Goal: Transaction & Acquisition: Purchase product/service

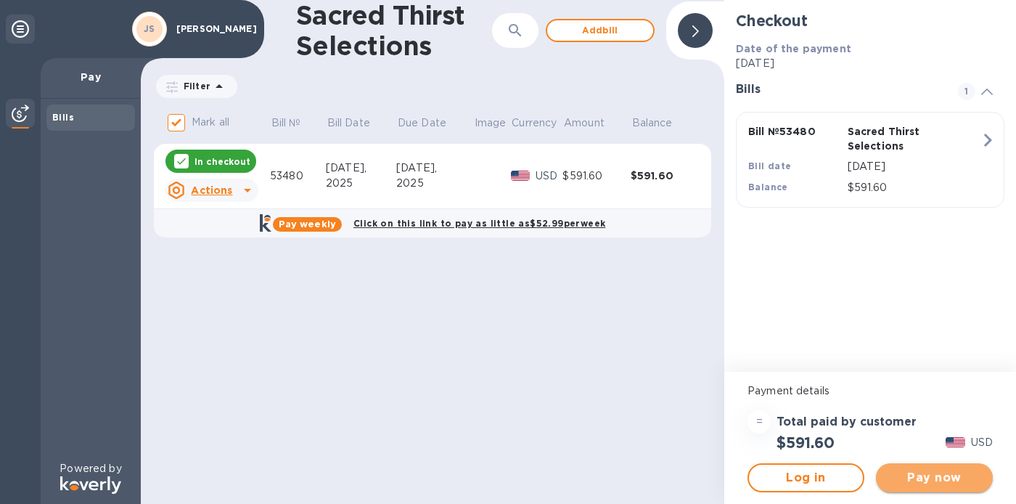
click at [909, 474] on span "Pay now" at bounding box center [935, 477] width 94 height 17
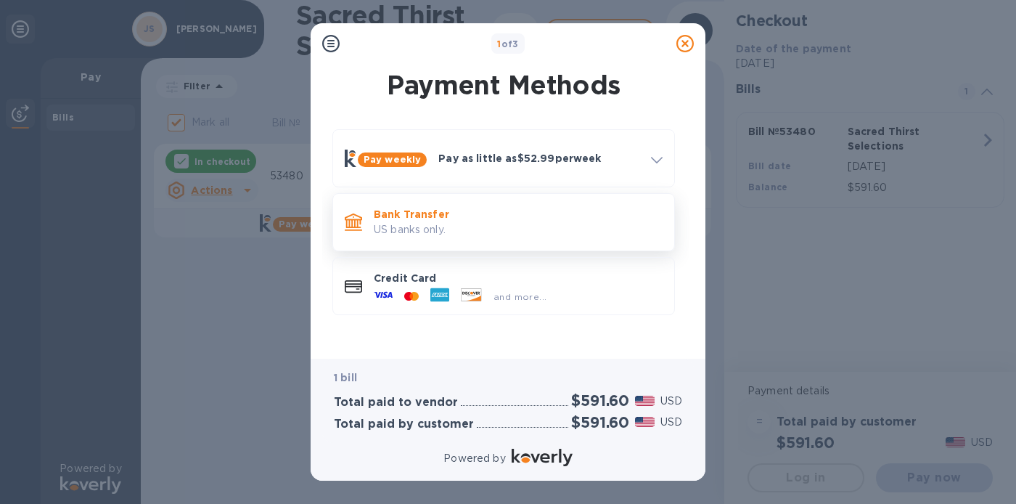
click at [474, 215] on p "Bank Transfer" at bounding box center [518, 214] width 289 height 15
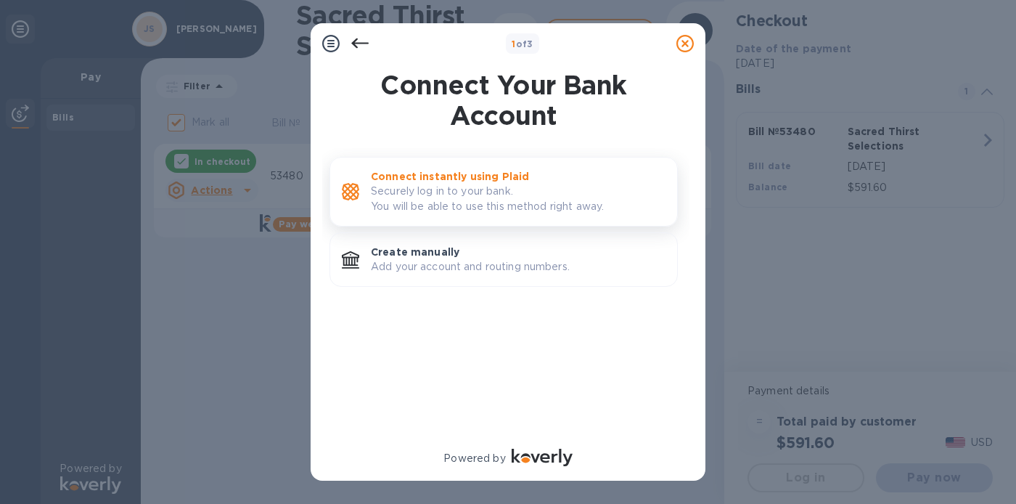
click at [472, 188] on p "Securely log in to your bank. You will be able to use this method right away." at bounding box center [518, 199] width 295 height 30
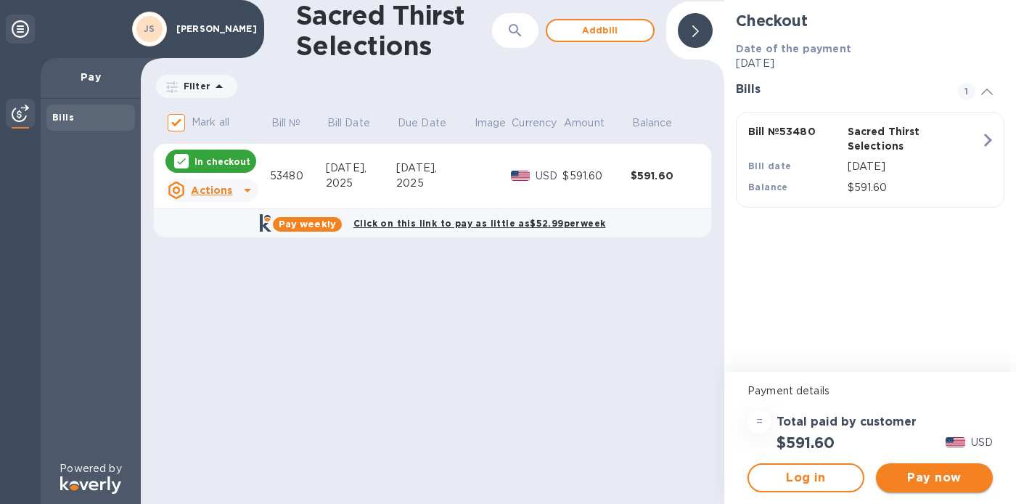
click at [934, 477] on span "Pay now" at bounding box center [935, 477] width 94 height 17
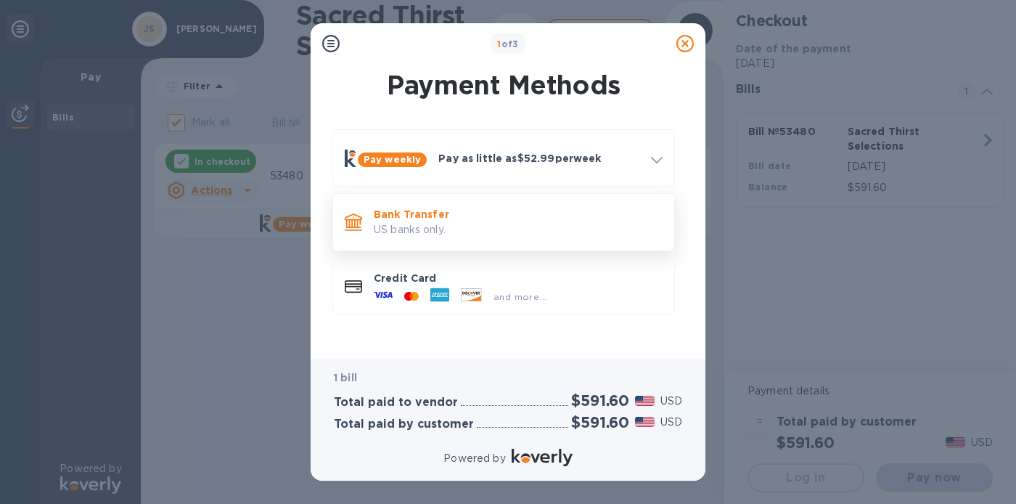
click at [462, 232] on p "US banks only." at bounding box center [518, 229] width 289 height 15
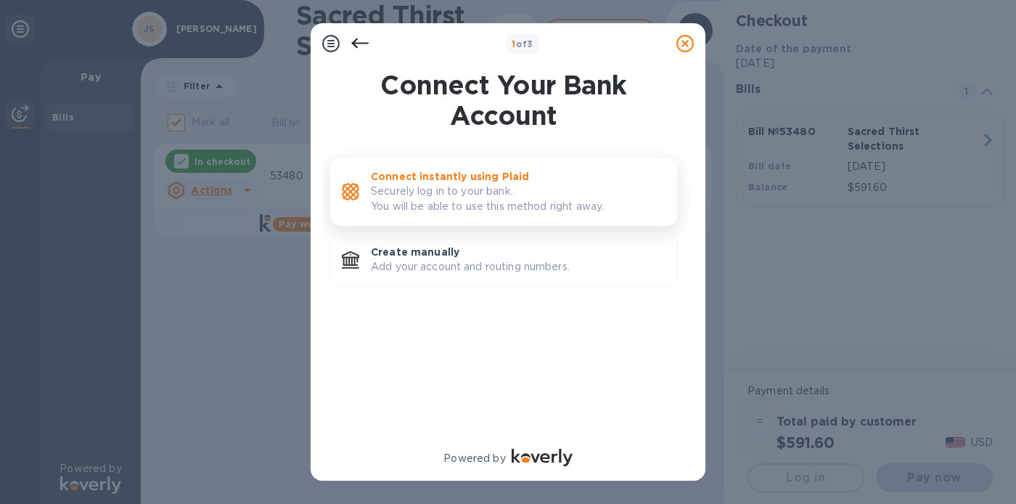
click at [436, 198] on p "Securely log in to your bank. You will be able to use this method right away." at bounding box center [518, 199] width 295 height 30
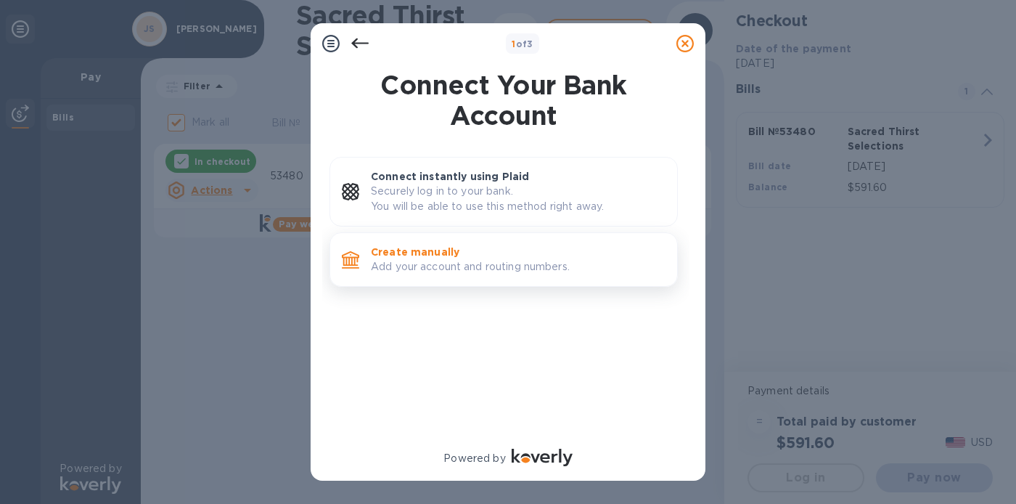
click at [441, 273] on p "Add your account and routing numbers." at bounding box center [518, 266] width 295 height 15
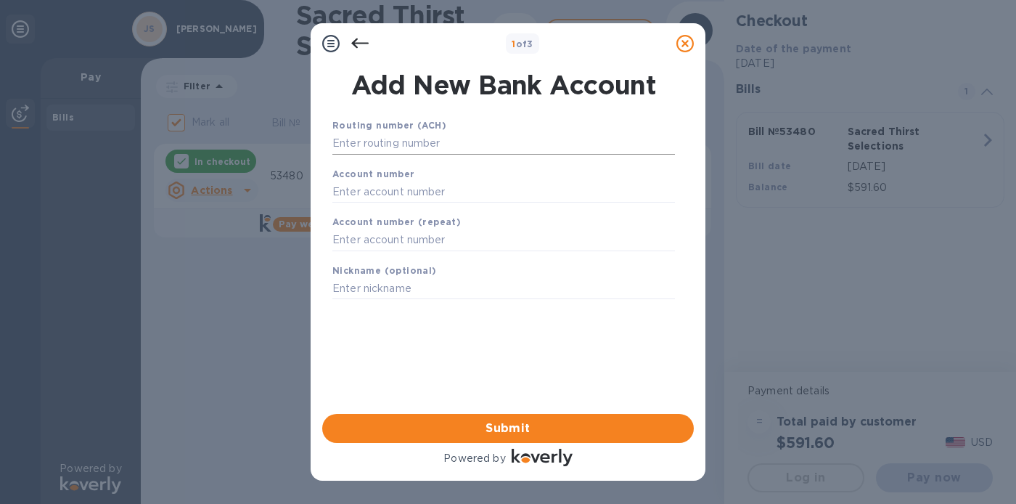
click at [428, 144] on input "text" at bounding box center [503, 144] width 343 height 22
type input "026015024"
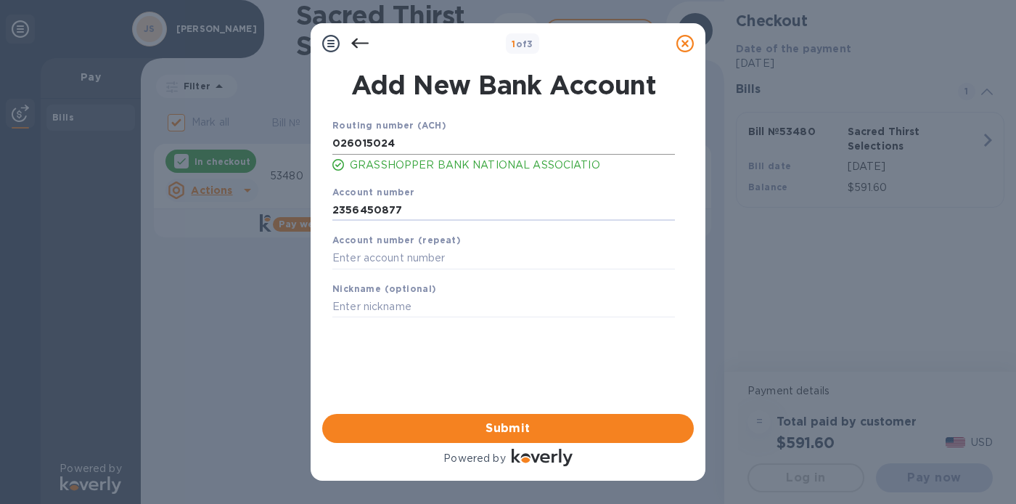
type input "2356450877"
type input "Checking"
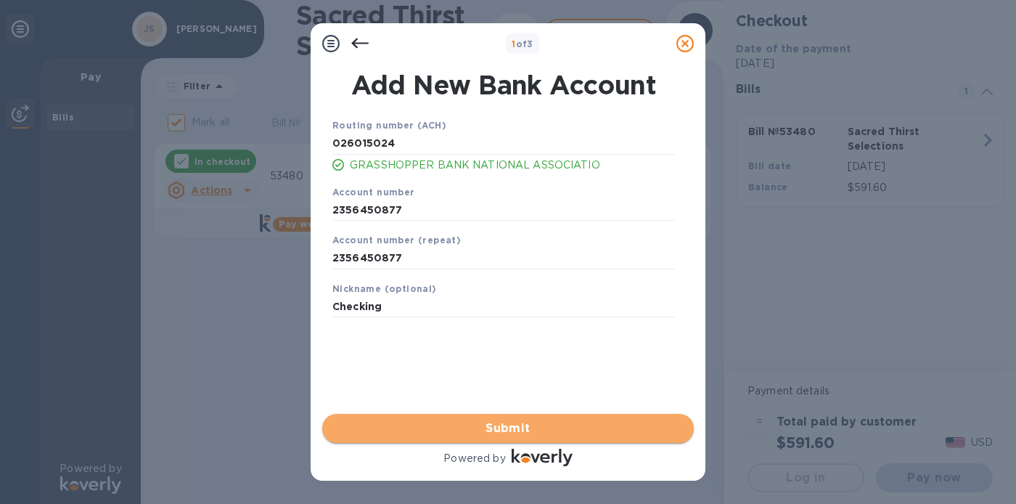
click at [523, 417] on button "Submit" at bounding box center [508, 428] width 372 height 29
